Goal: Task Accomplishment & Management: Use online tool/utility

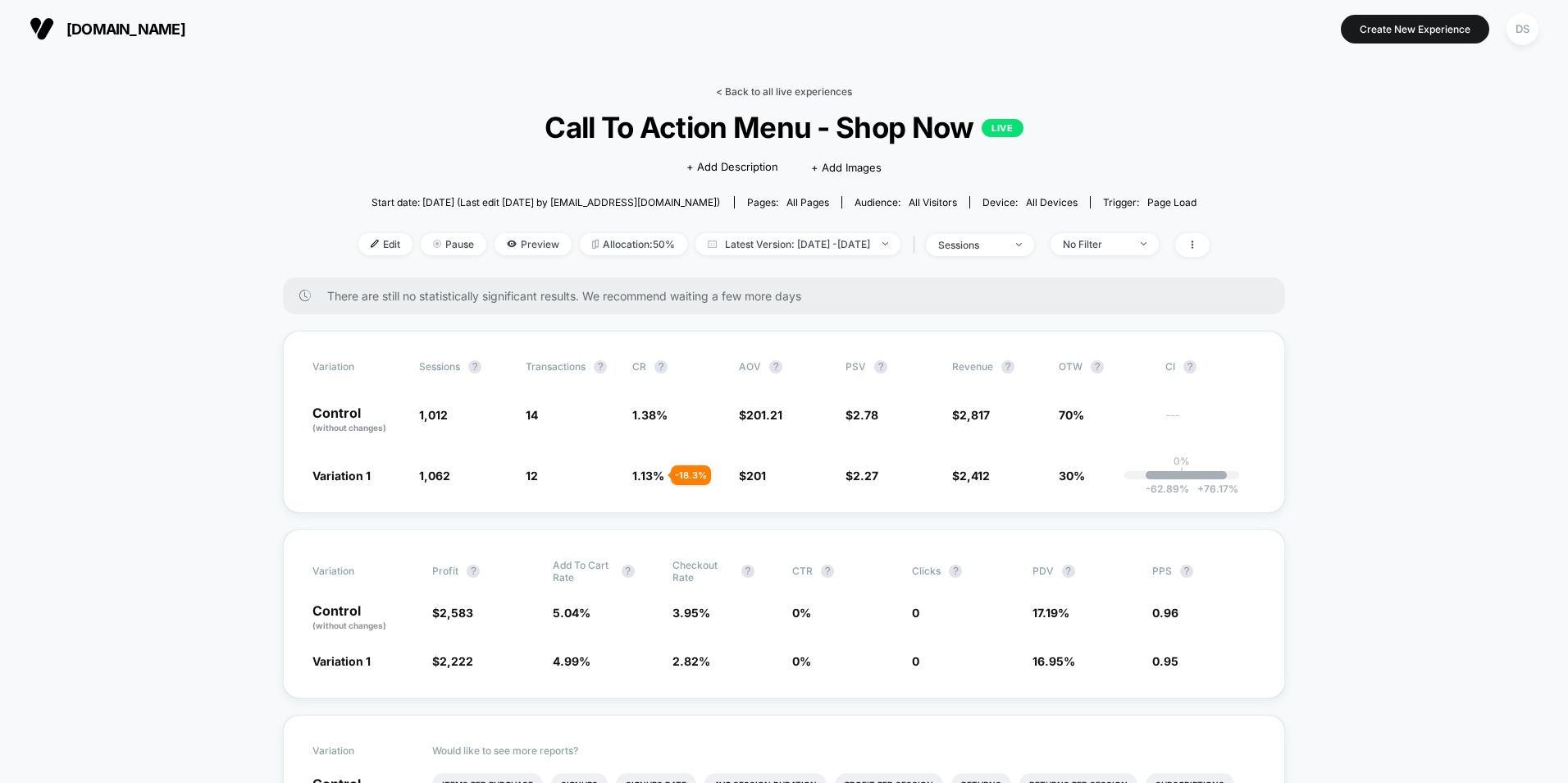
click at [810, 86] on link "< Back to all live experiences" at bounding box center [784, 91] width 136 height 12
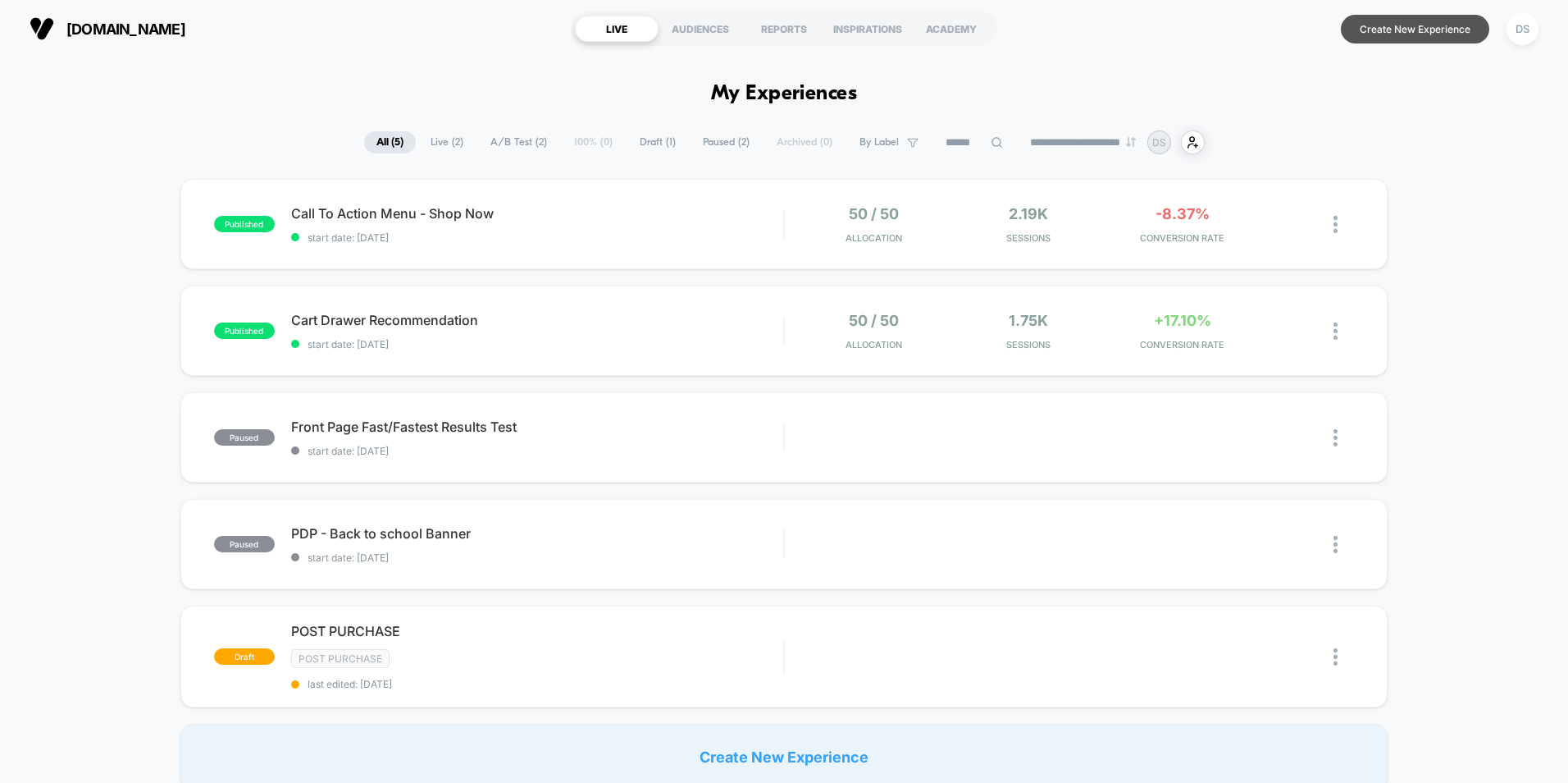
click at [1395, 30] on button "Create New Experience" at bounding box center [1414, 29] width 148 height 29
